Goal: Information Seeking & Learning: Learn about a topic

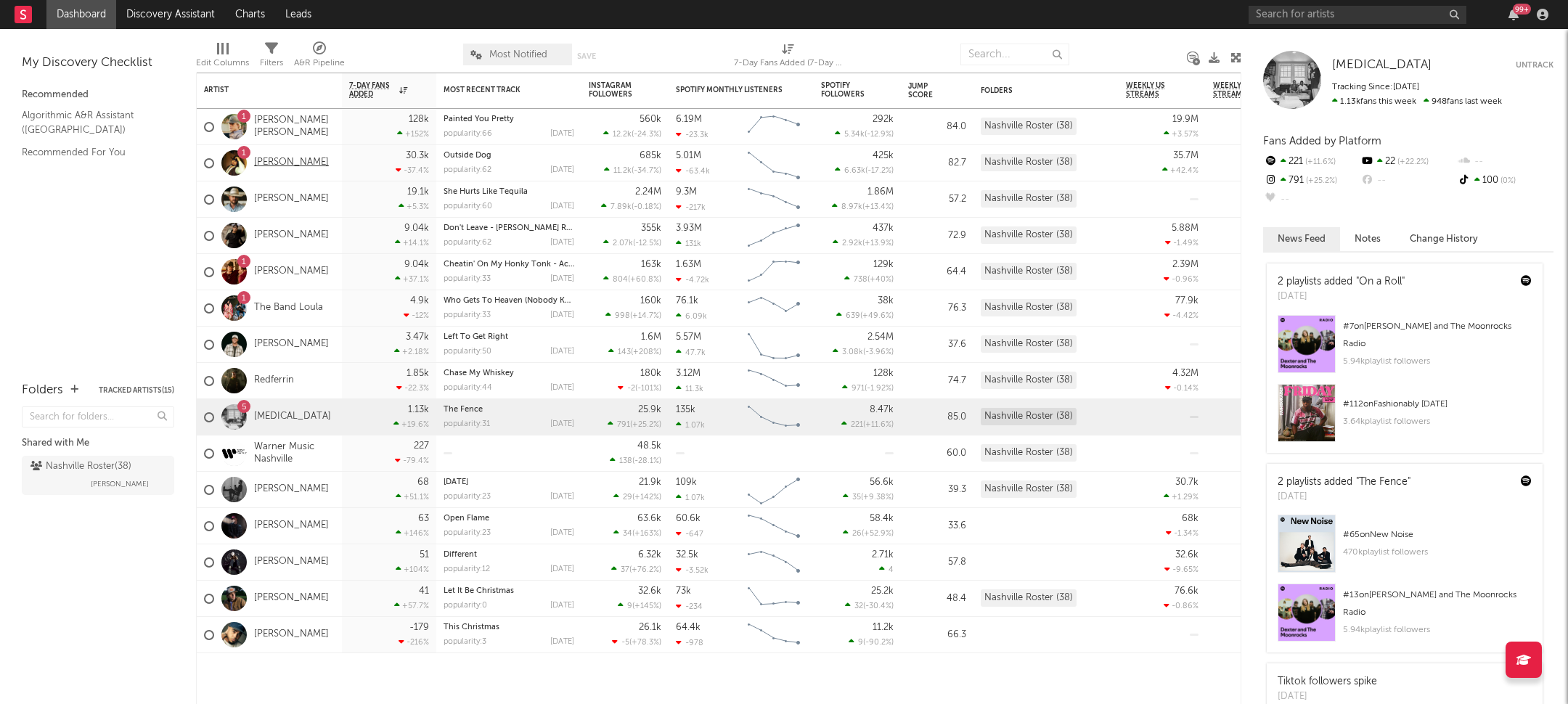
click at [299, 158] on link "[PERSON_NAME]" at bounding box center [291, 163] width 75 height 12
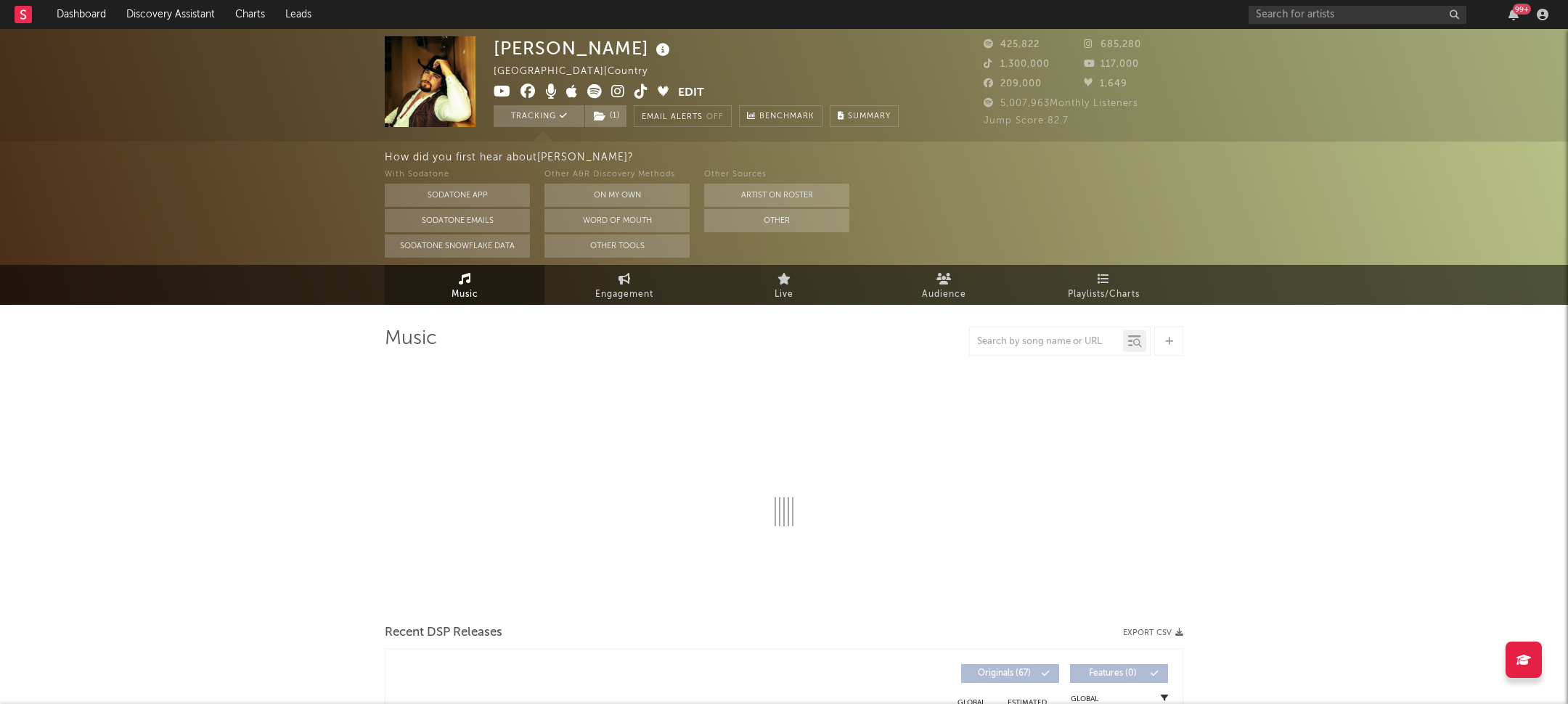
select select "6m"
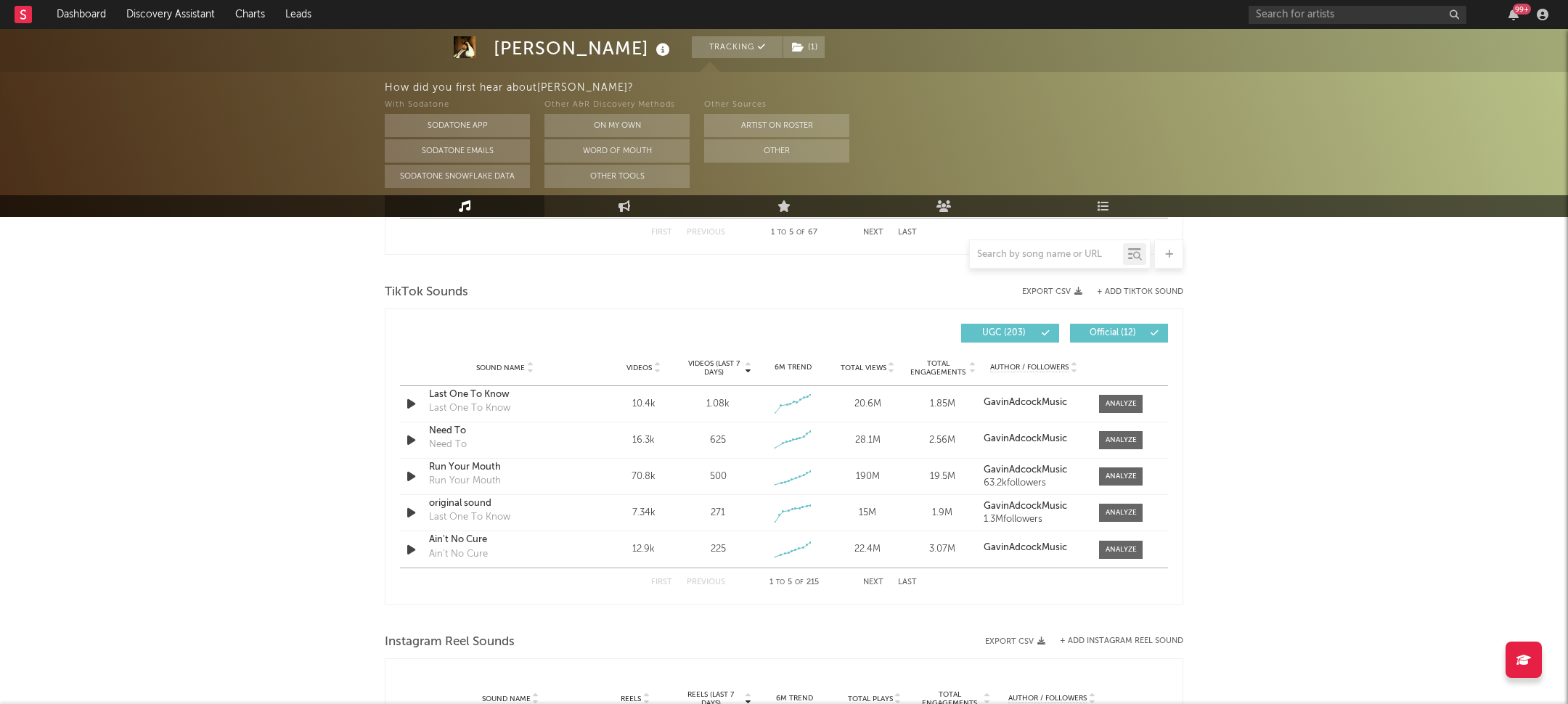
scroll to position [920, 0]
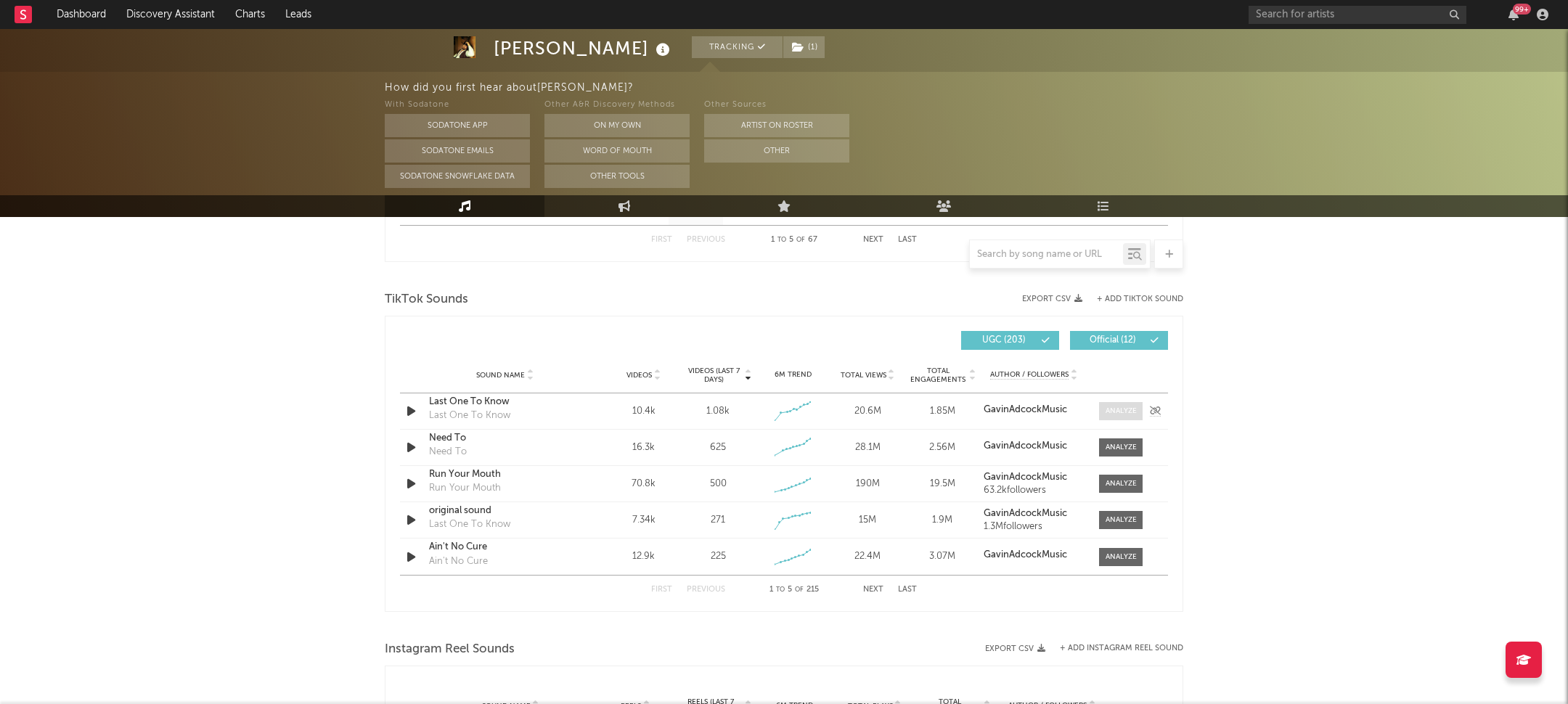
click at [1112, 414] on div at bounding box center [1122, 410] width 32 height 11
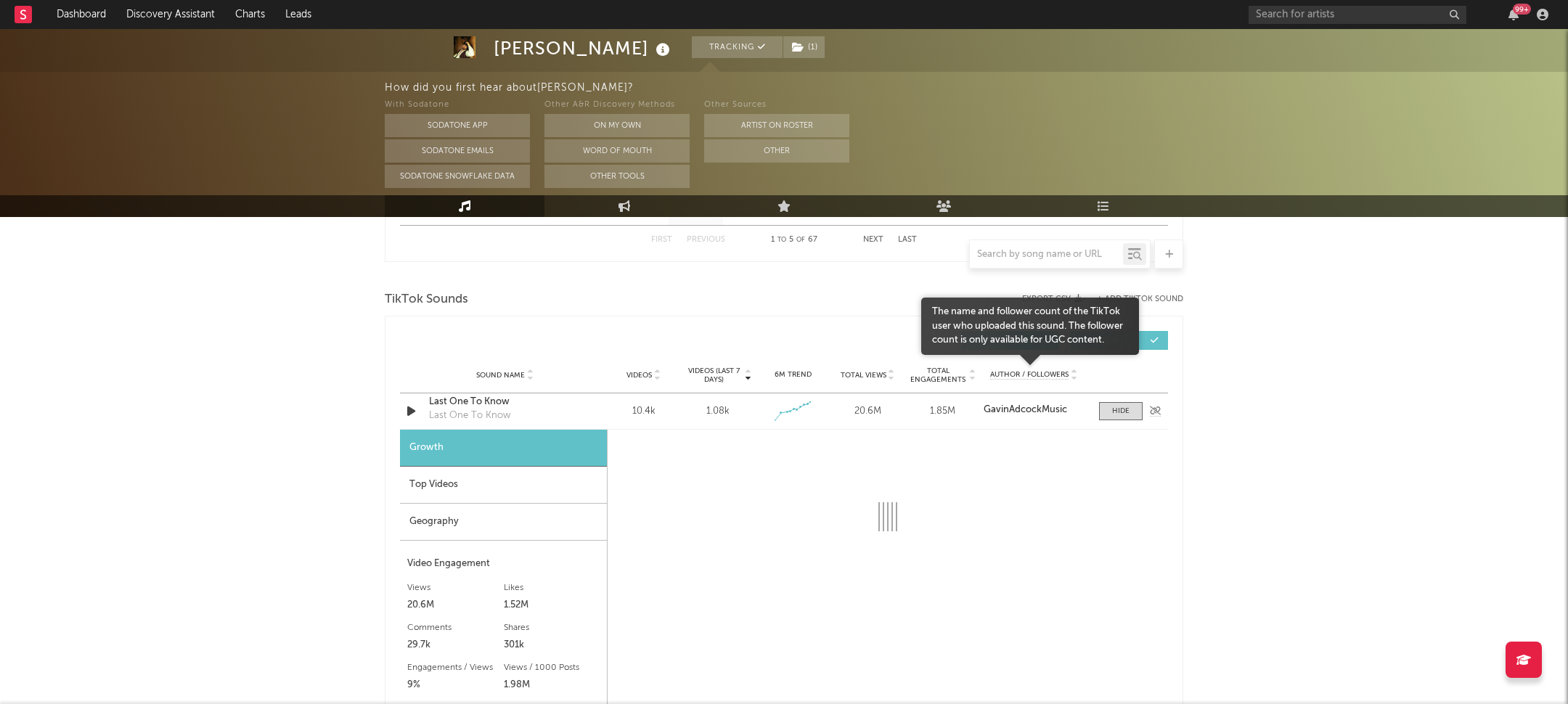
select select "1w"
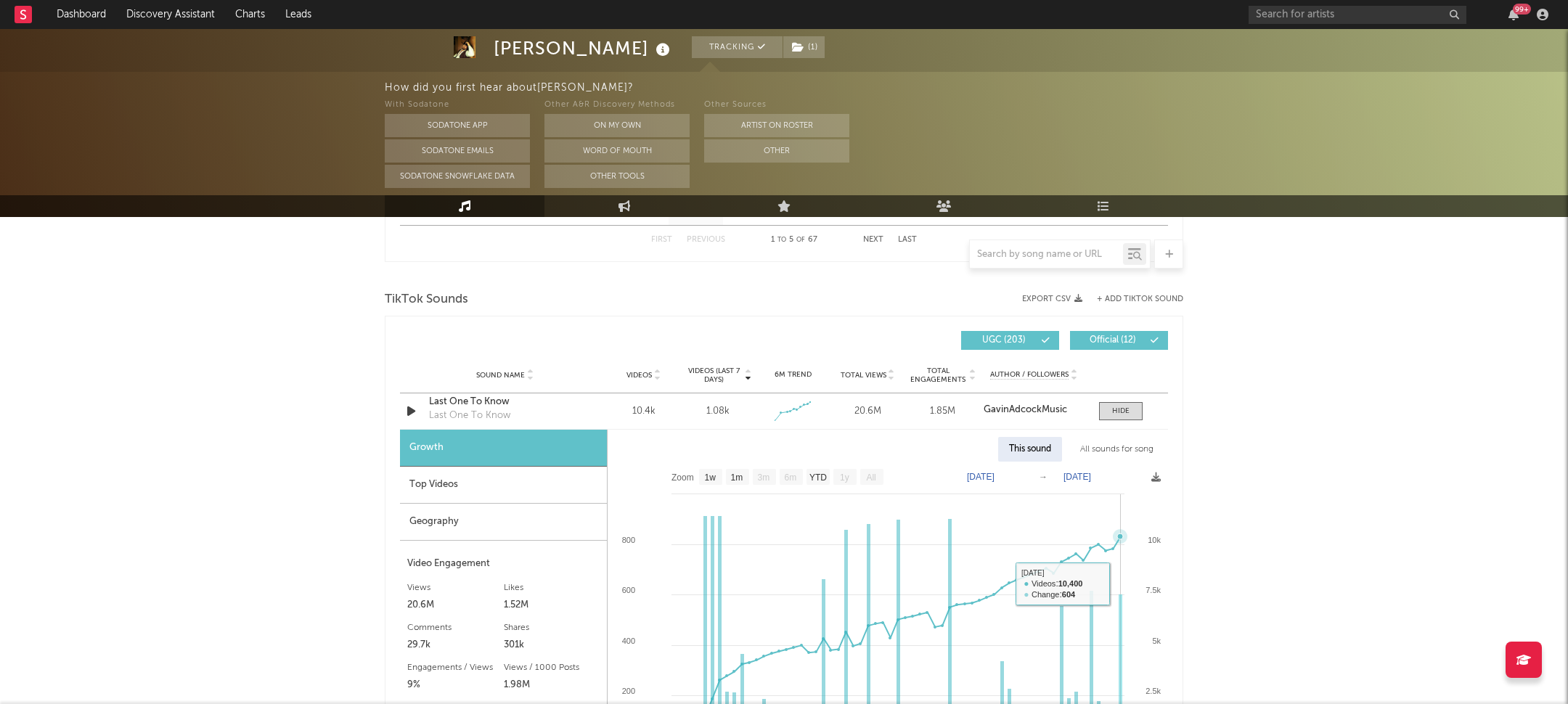
click at [1121, 583] on rect at bounding box center [887, 644] width 560 height 367
click at [1111, 405] on span at bounding box center [1121, 411] width 43 height 18
